Goal: Task Accomplishment & Management: Use online tool/utility

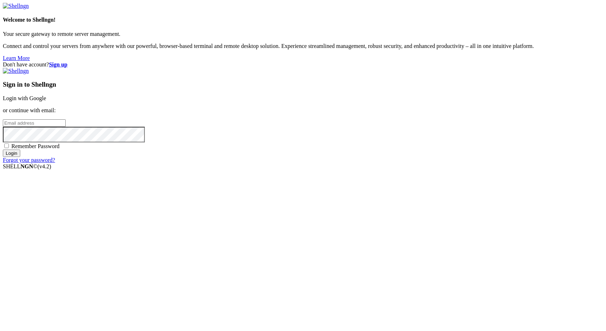
type input "[EMAIL_ADDRESS][DOMAIN_NAME]"
click at [20, 157] on input "Login" at bounding box center [11, 152] width 17 height 7
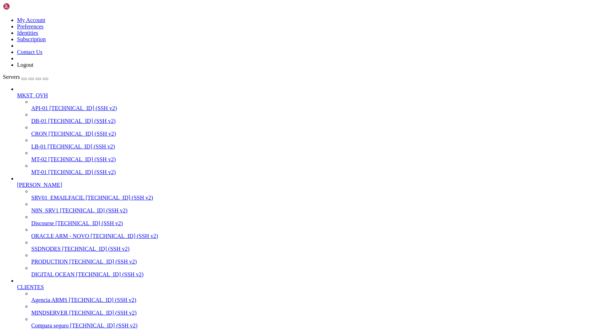
scroll to position [148, 0]
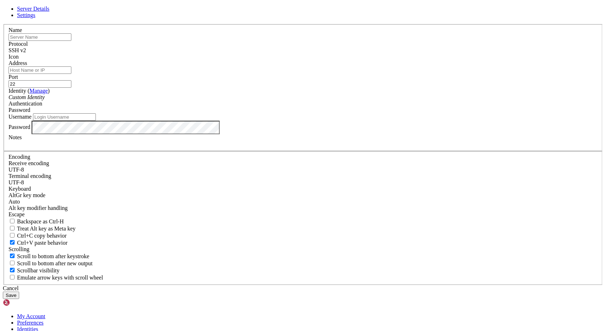
type input "[EMAIL_ADDRESS][DOMAIN_NAME]"
click at [71, 41] on input "text" at bounding box center [40, 36] width 63 height 7
type input "[PERSON_NAME]"
paste input "[TECHNICAL_ID]"
type input "[TECHNICAL_ID]"
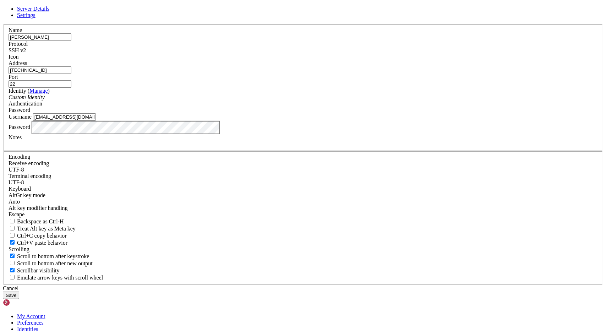
click at [96, 121] on input "[EMAIL_ADDRESS][DOMAIN_NAME]" at bounding box center [64, 116] width 63 height 7
type input "ubuntu"
click at [270, 147] on div at bounding box center [303, 144] width 589 height 6
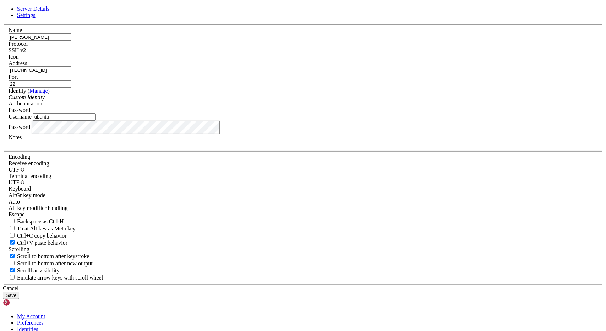
paste div
click at [19, 291] on button "Save" at bounding box center [11, 294] width 16 height 7
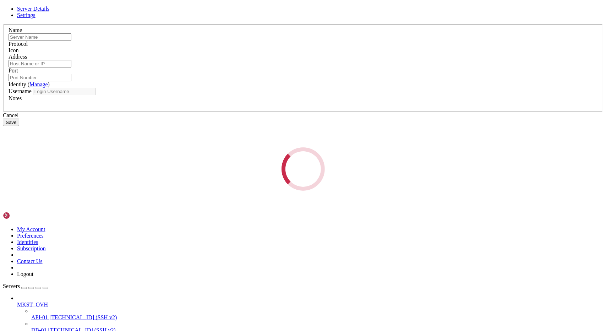
type input "[PERSON_NAME]"
type input "[TECHNICAL_ID]"
type input "22"
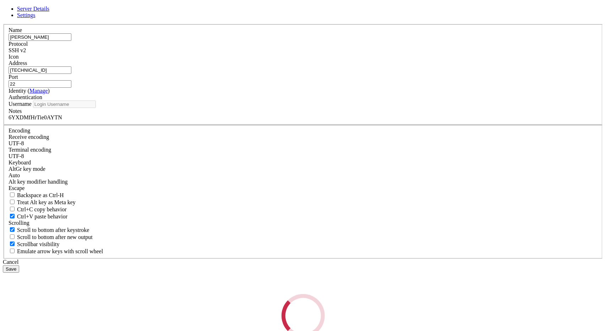
type input "ubuntu"
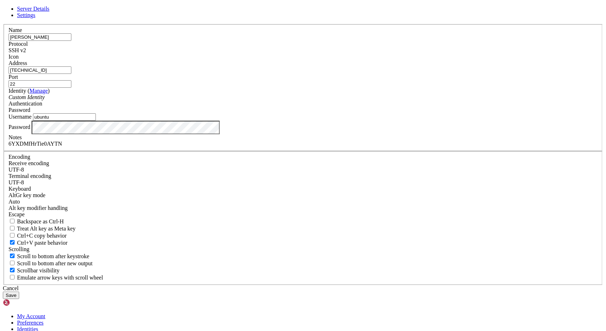
click at [259, 41] on div "Name [PERSON_NAME]" at bounding box center [303, 34] width 589 height 14
click at [71, 41] on input "[PERSON_NAME]" at bounding box center [40, 36] width 63 height 7
type input "[PERSON_NAME]"
click at [19, 291] on button "Save" at bounding box center [11, 294] width 16 height 7
